Goal: Understand process/instructions: Learn about a topic

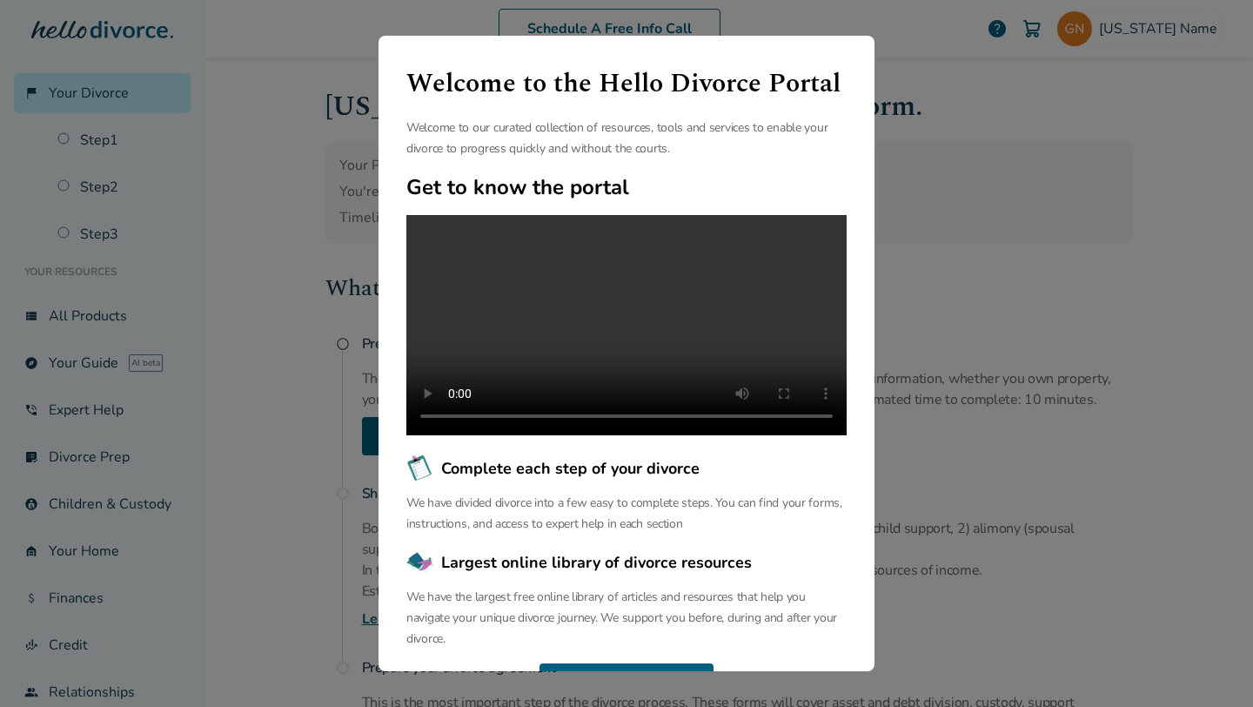
click at [1016, 164] on div "Welcome to the Hello Divorce Portal Welcome to our curated collection of resour…" at bounding box center [626, 353] width 1253 height 707
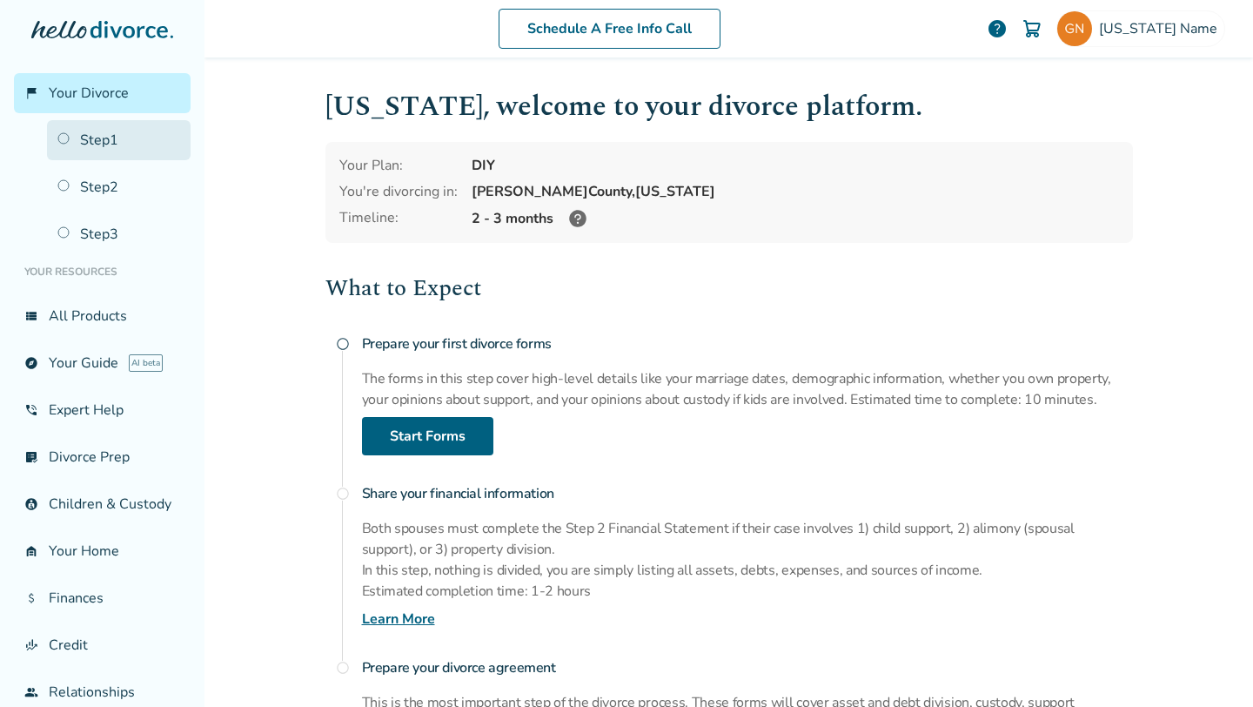
click at [118, 141] on link "Step 1" at bounding box center [119, 140] width 144 height 40
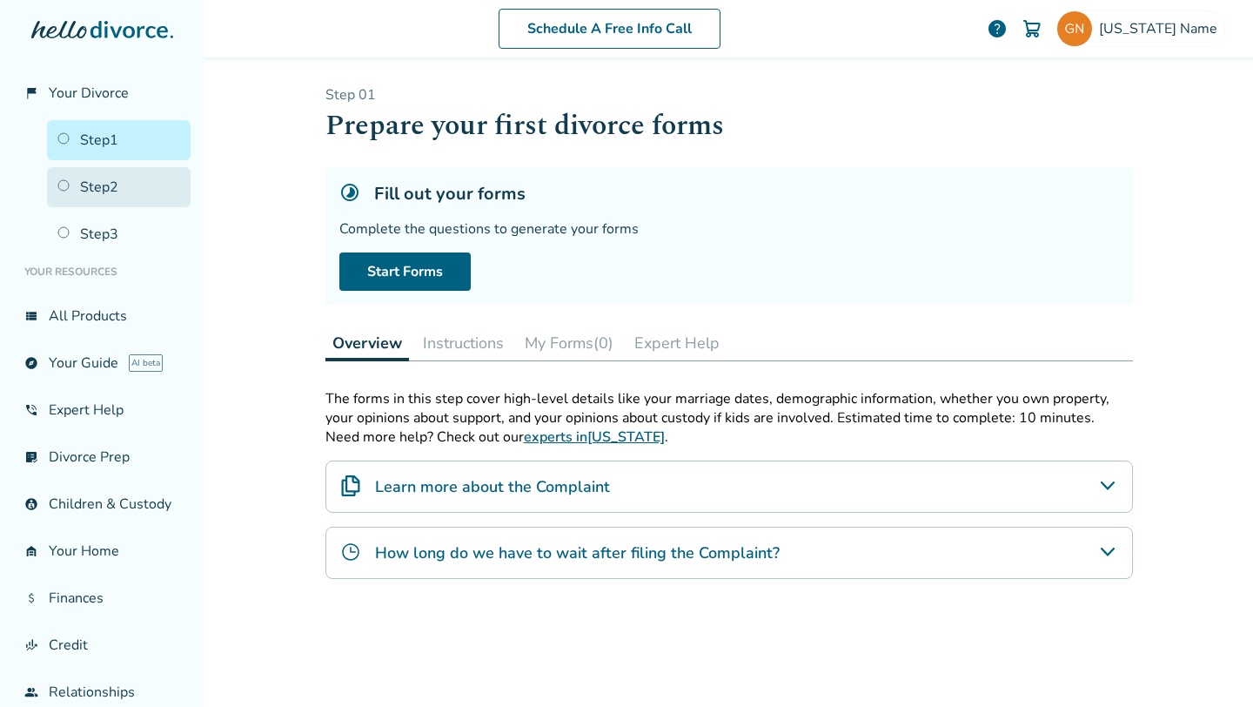
click at [97, 179] on link "Step 2" at bounding box center [119, 187] width 144 height 40
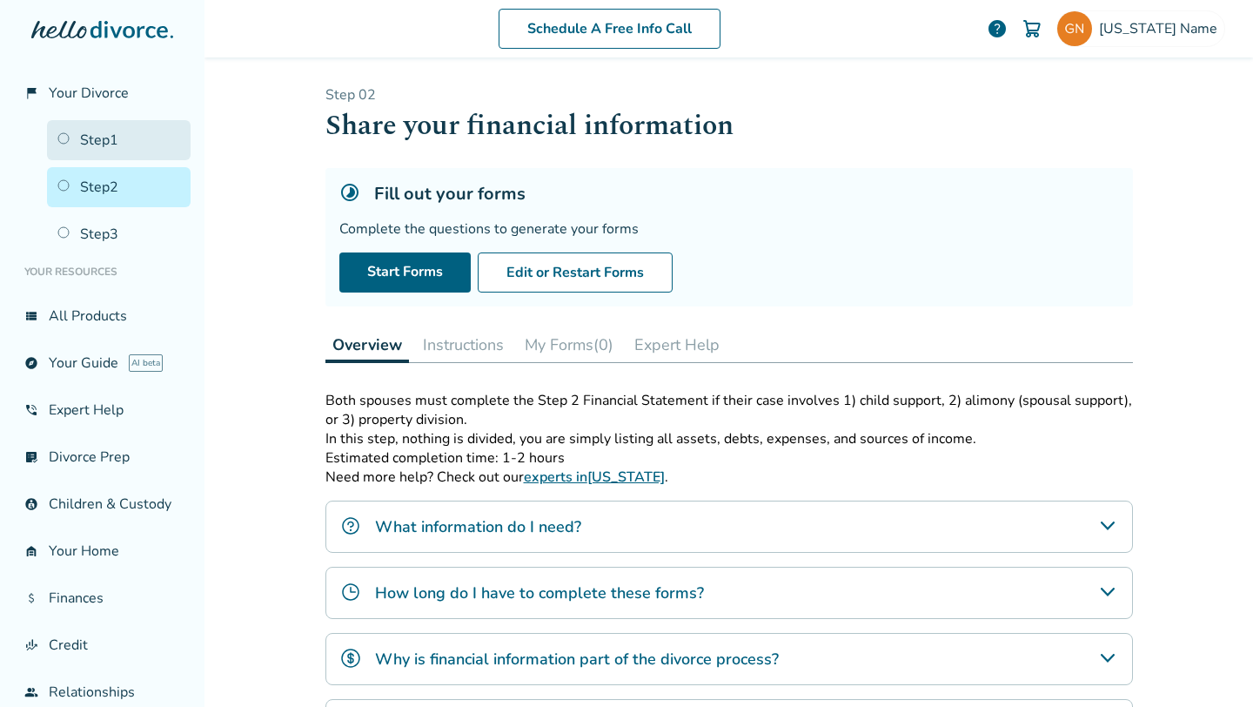
click at [129, 147] on link "Step 1" at bounding box center [119, 140] width 144 height 40
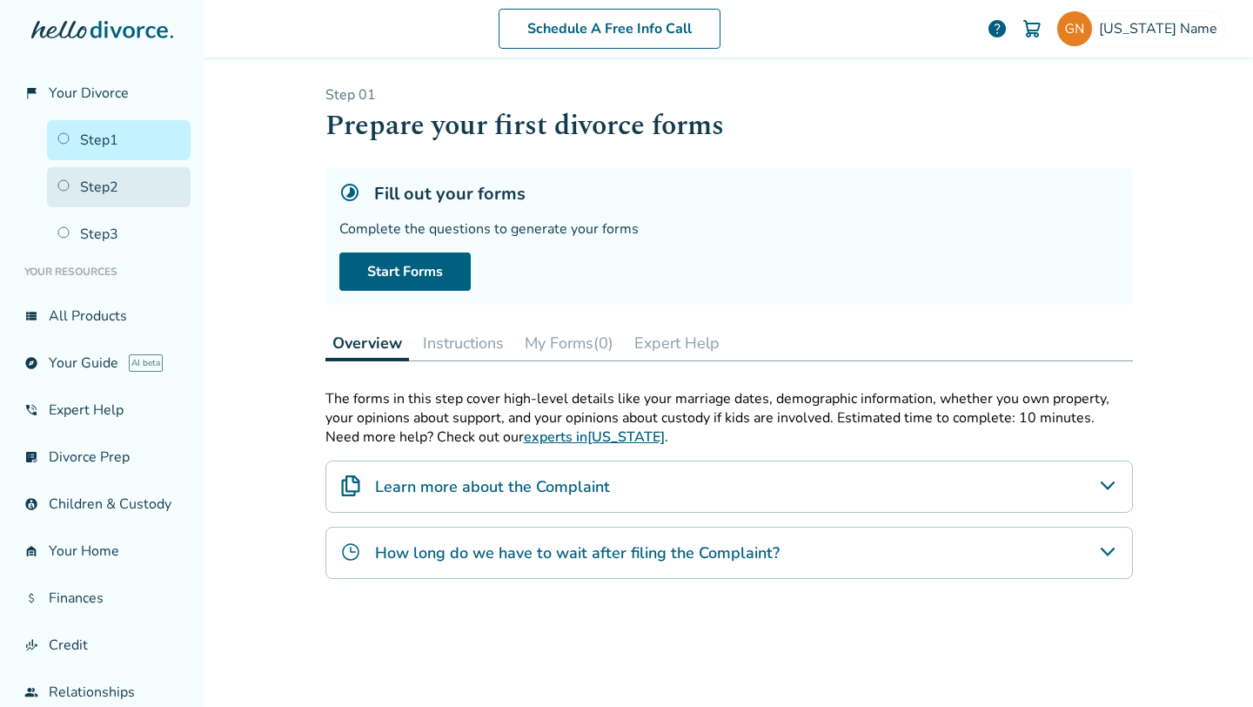
click at [147, 177] on link "Step 2" at bounding box center [119, 187] width 144 height 40
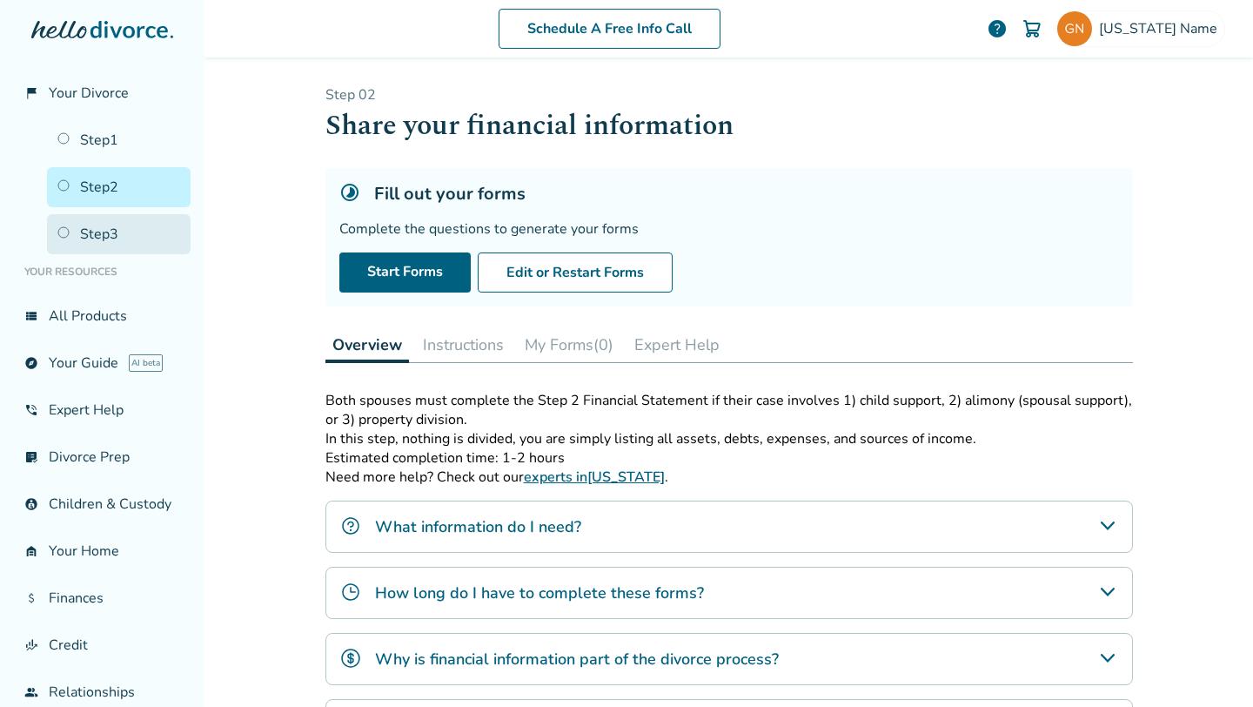
click at [132, 214] on link "Step 3" at bounding box center [119, 234] width 144 height 40
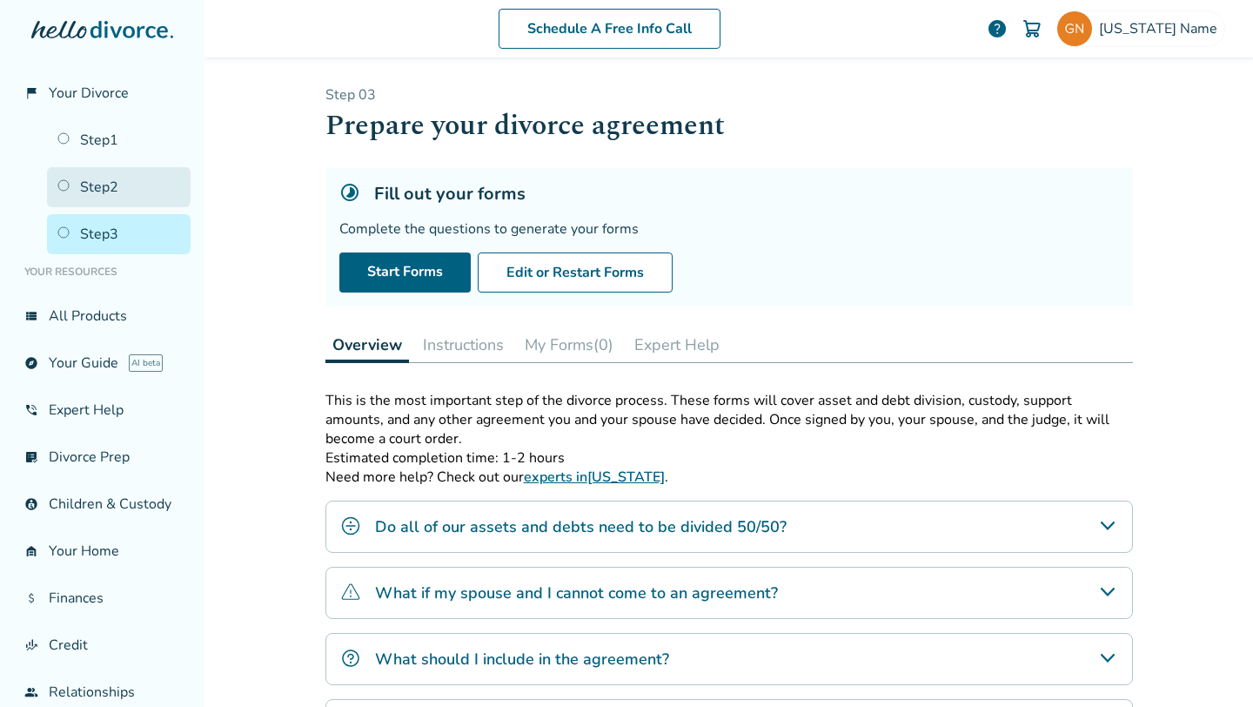
click at [137, 193] on link "Step 2" at bounding box center [119, 187] width 144 height 40
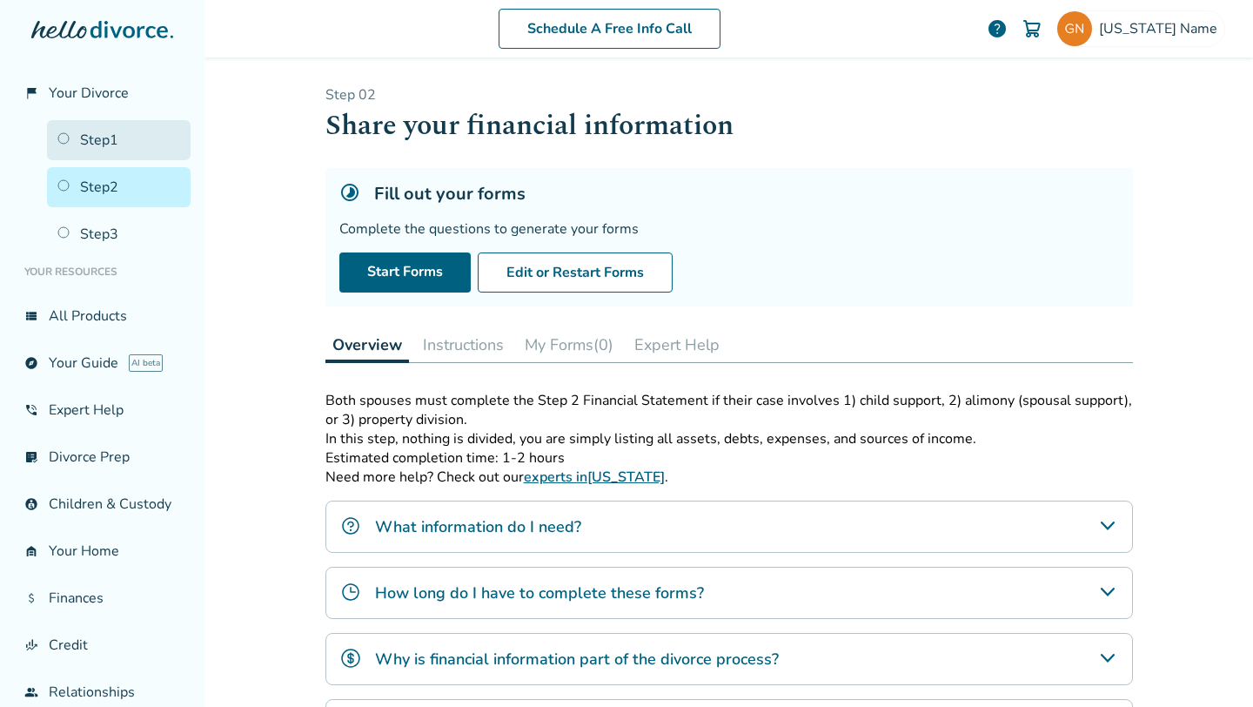
click at [152, 150] on link "Step 1" at bounding box center [119, 140] width 144 height 40
